Goal: Information Seeking & Learning: Learn about a topic

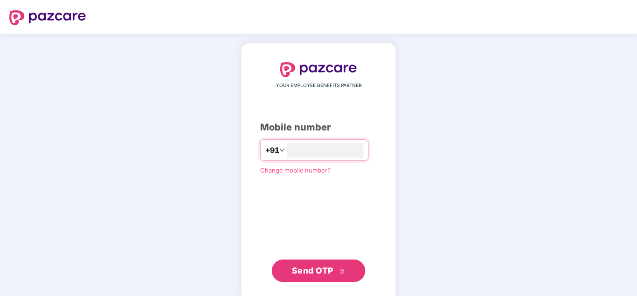
type input "**********"
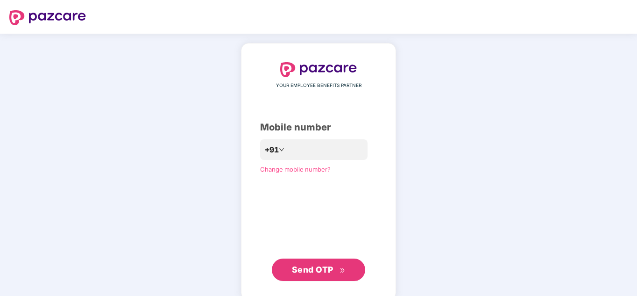
drag, startPoint x: 0, startPoint y: 0, endPoint x: 318, endPoint y: 273, distance: 419.3
click at [318, 273] on span "Send OTP" at bounding box center [319, 269] width 54 height 13
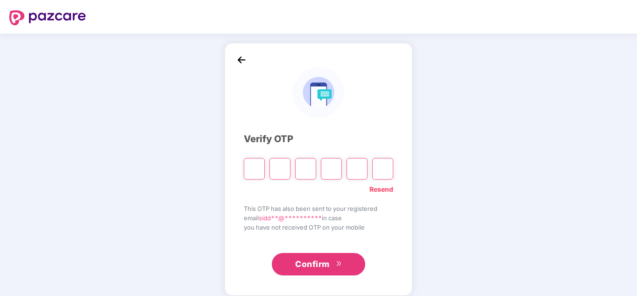
type input "*"
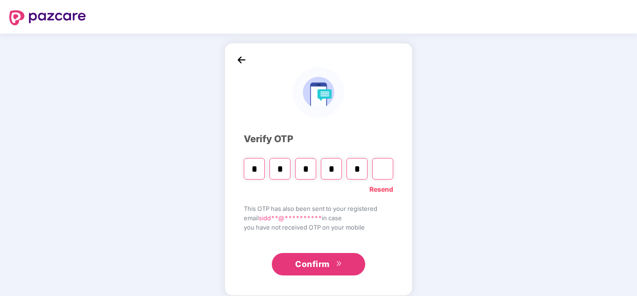
type input "*"
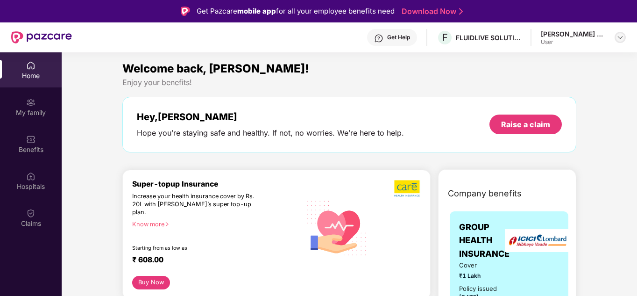
click at [621, 37] on img at bounding box center [620, 37] width 7 height 7
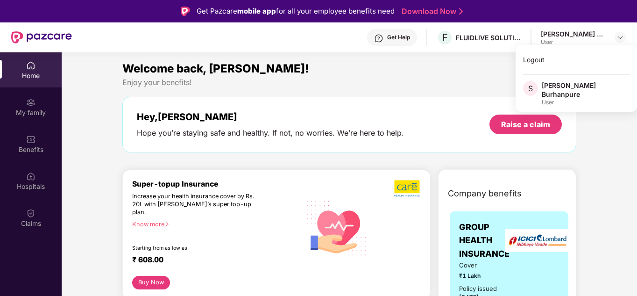
click at [456, 61] on div "Welcome back, [PERSON_NAME]!" at bounding box center [349, 69] width 454 height 18
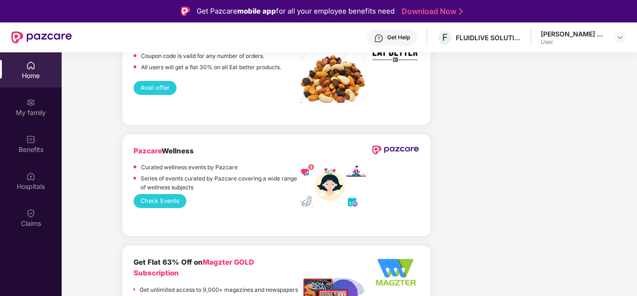
scroll to position [1177, 0]
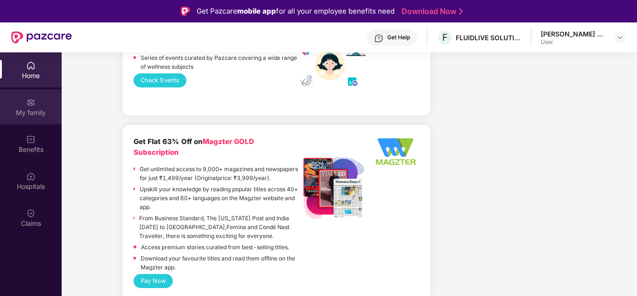
click at [33, 109] on div "My family" at bounding box center [31, 112] width 62 height 9
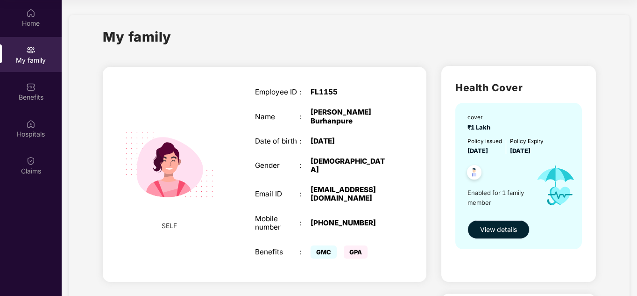
click at [492, 223] on button "View details" at bounding box center [499, 229] width 62 height 19
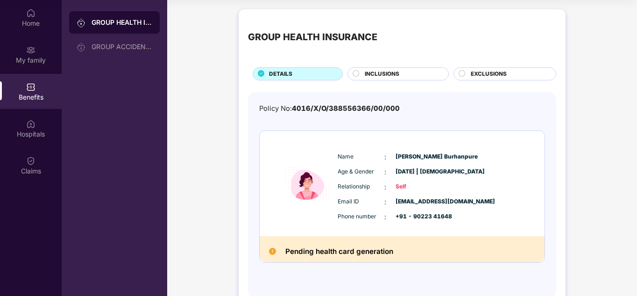
click at [430, 74] on div "INCLUSIONS" at bounding box center [402, 75] width 84 height 10
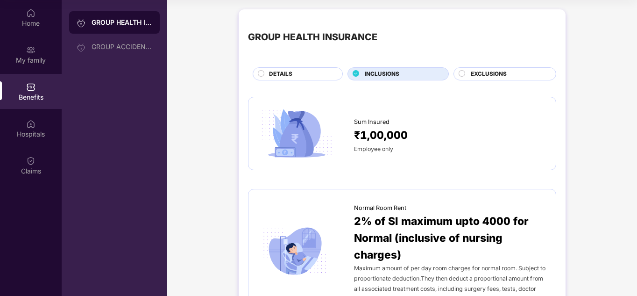
click at [319, 77] on div "DETAILS" at bounding box center [300, 75] width 73 height 10
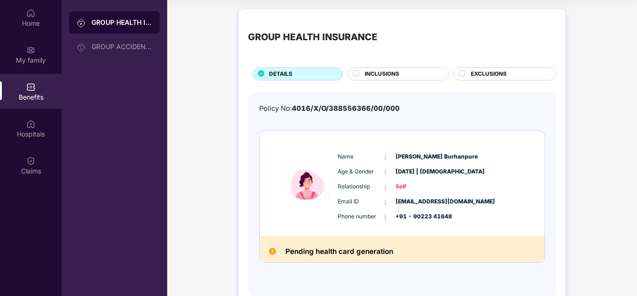
click at [480, 75] on span "EXCLUSIONS" at bounding box center [489, 74] width 36 height 9
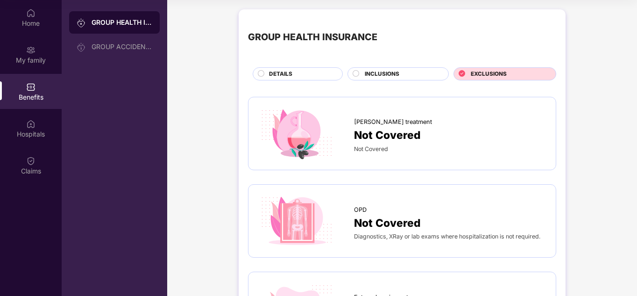
click at [418, 69] on div "INCLUSIONS" at bounding box center [397, 73] width 101 height 13
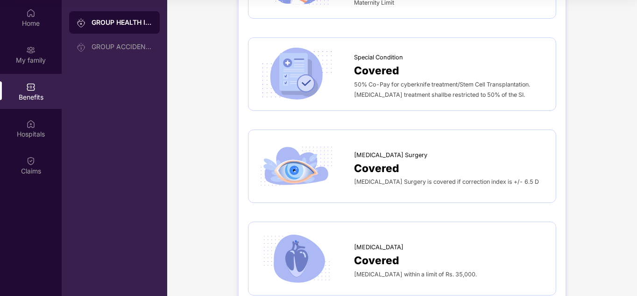
scroll to position [1519, 0]
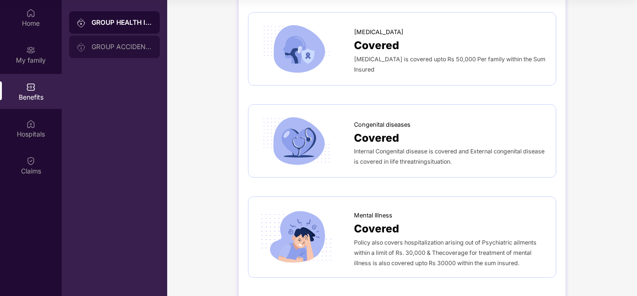
click at [121, 48] on div "GROUP ACCIDENTAL INSURANCE" at bounding box center [122, 46] width 61 height 7
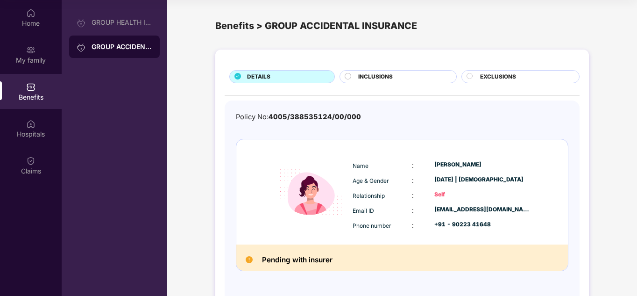
click at [378, 76] on span "INCLUSIONS" at bounding box center [375, 76] width 35 height 9
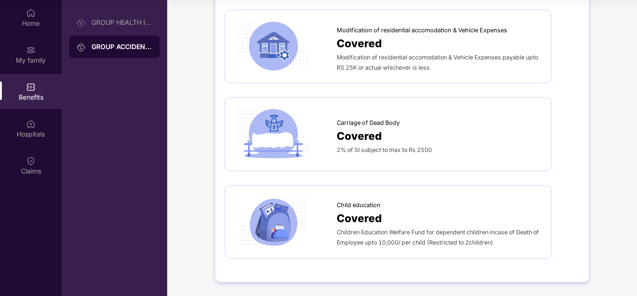
scroll to position [990, 0]
click at [29, 131] on div "Hospitals" at bounding box center [31, 133] width 62 height 9
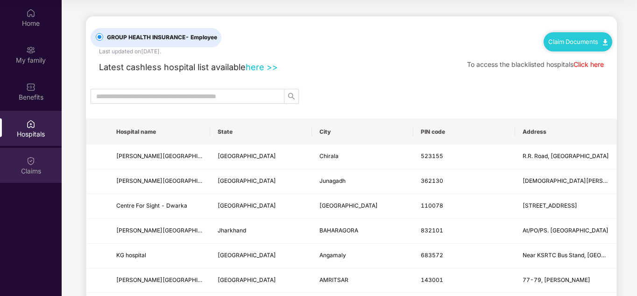
click at [39, 157] on div "Claims" at bounding box center [31, 165] width 62 height 35
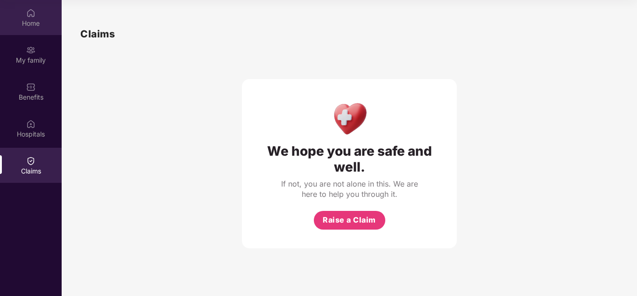
click at [26, 10] on div "Home" at bounding box center [31, 17] width 62 height 35
